Goal: Contribute content

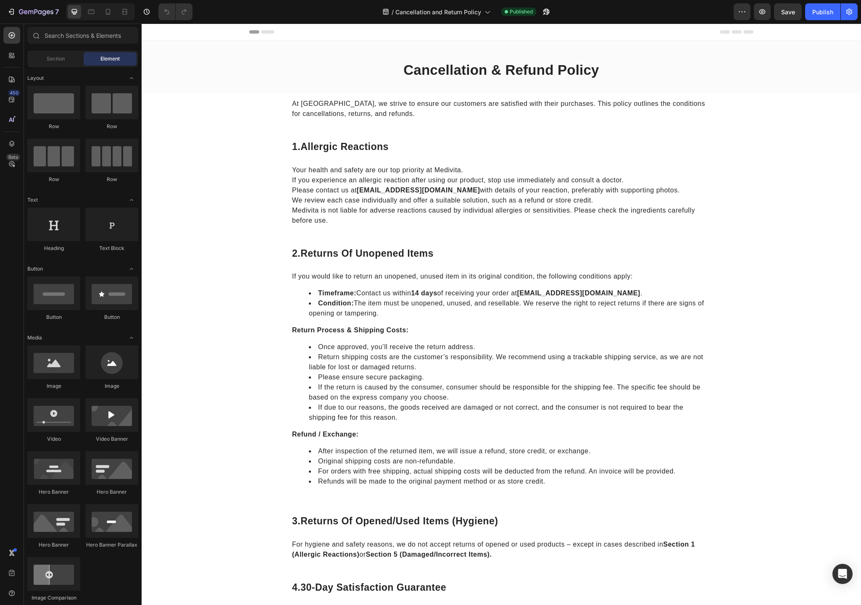
drag, startPoint x: 142, startPoint y: 24, endPoint x: 395, endPoint y: 450, distance: 495.9
click at [395, 450] on li "After inspection of the returned item, we will issue a refund, store credit, or…" at bounding box center [510, 451] width 402 height 10
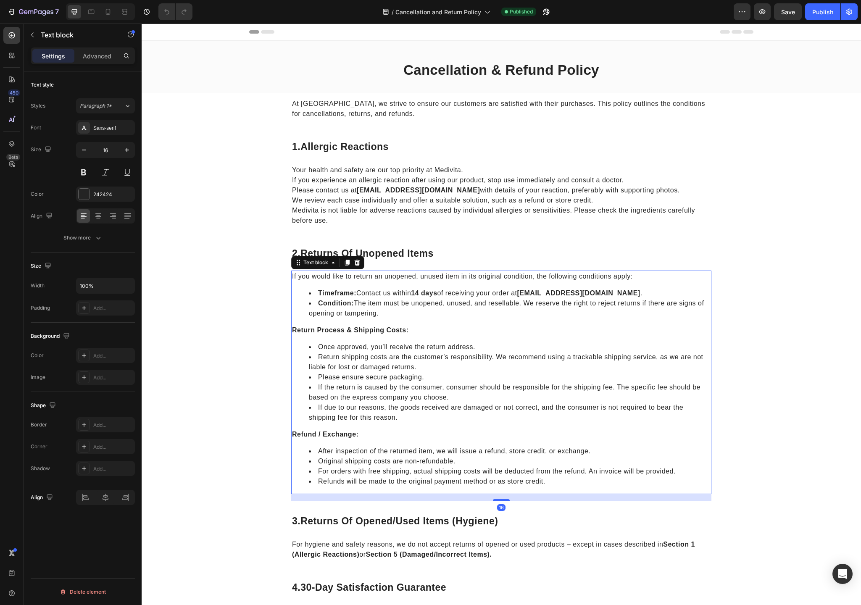
click at [417, 457] on li "Original shipping costs are non-refundable." at bounding box center [510, 461] width 402 height 10
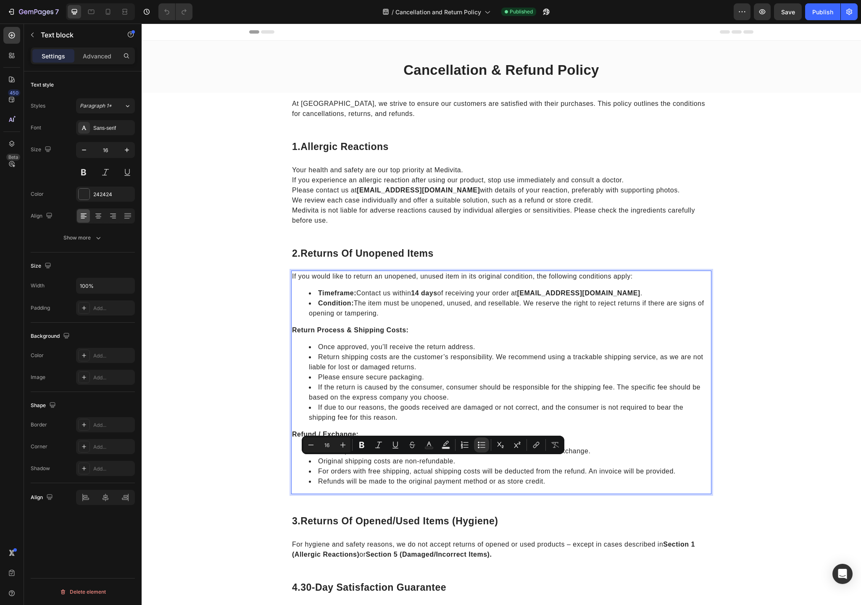
click at [538, 485] on li "Refunds will be made to the original payment method or as store credit." at bounding box center [510, 482] width 402 height 10
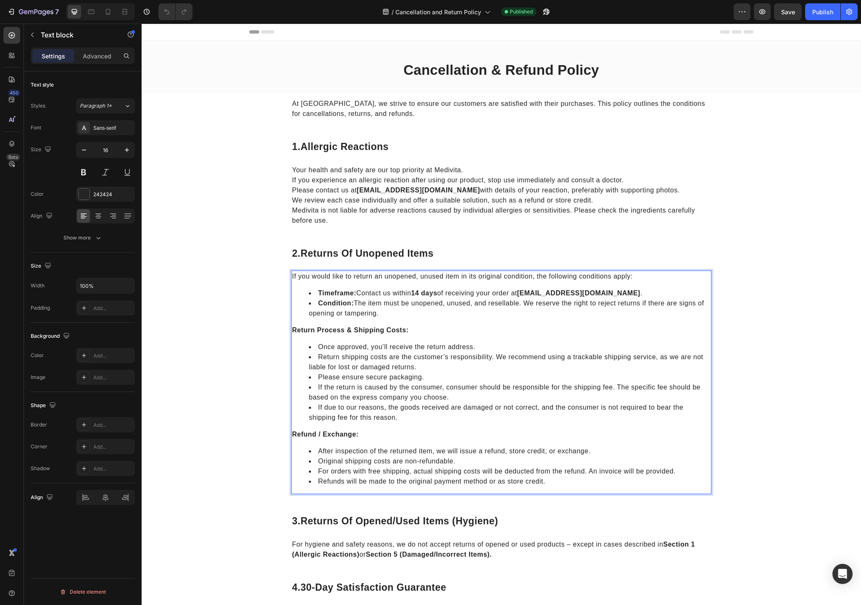
click at [545, 482] on li "Refunds will be made to the original payment method or as store credit." at bounding box center [510, 482] width 402 height 10
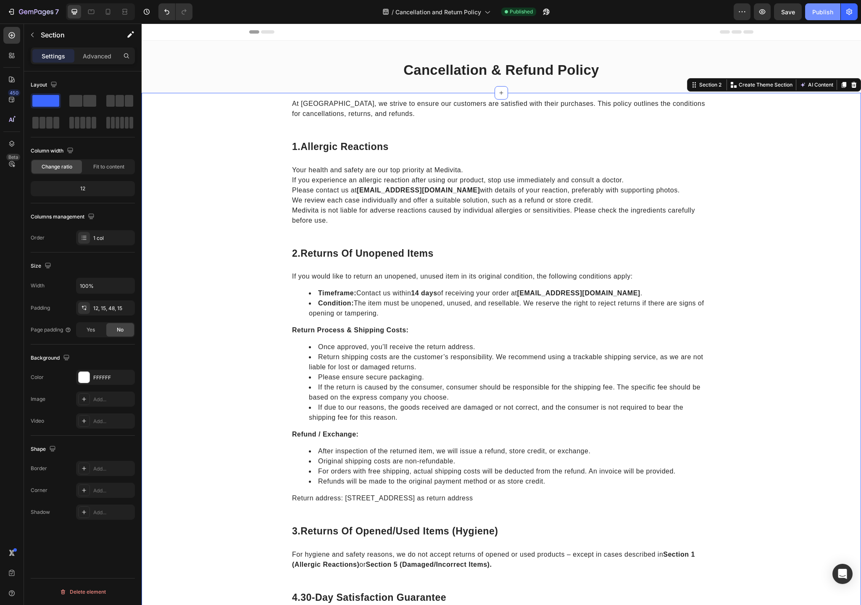
drag, startPoint x: 815, startPoint y: 16, endPoint x: 615, endPoint y: 30, distance: 200.1
click at [815, 16] on button "Publish" at bounding box center [822, 11] width 35 height 17
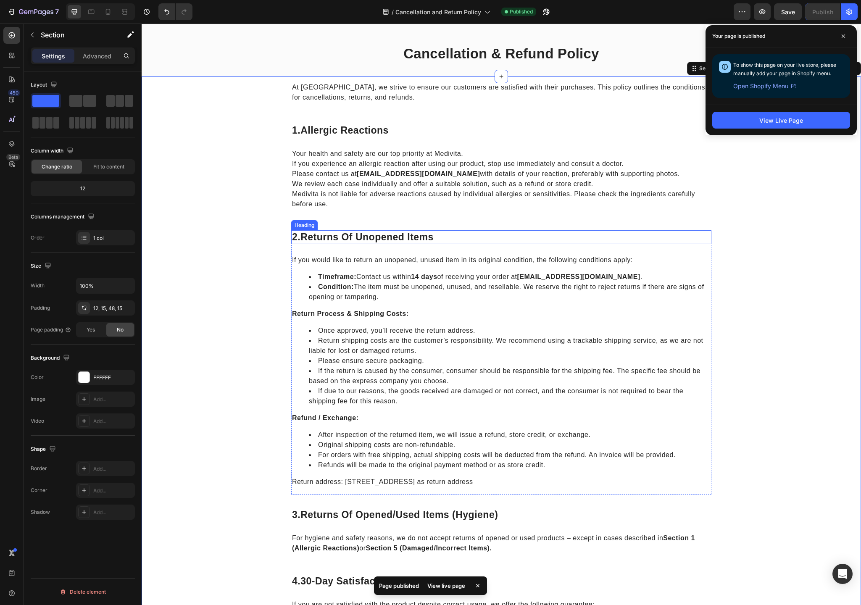
scroll to position [18, 0]
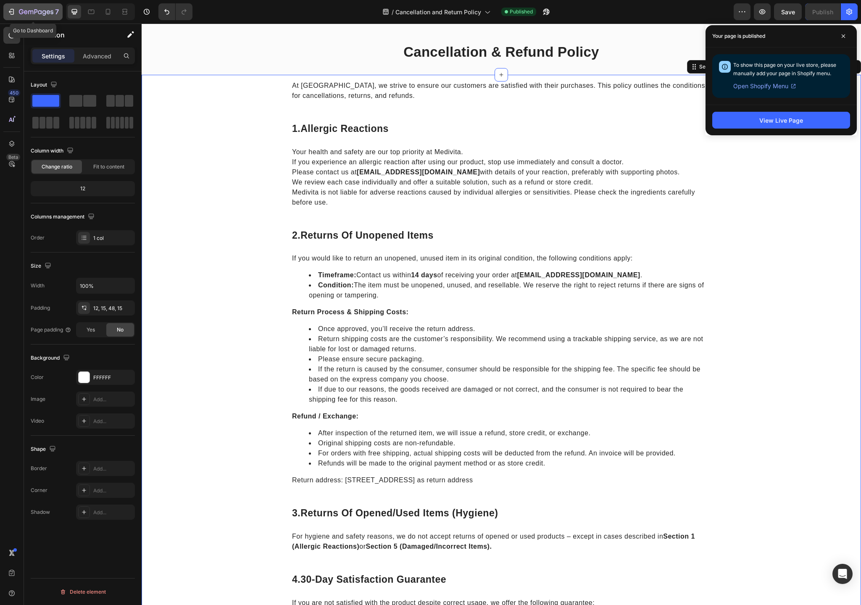
click at [13, 13] on icon "button" at bounding box center [11, 12] width 8 height 8
